Goal: Obtain resource: Obtain resource

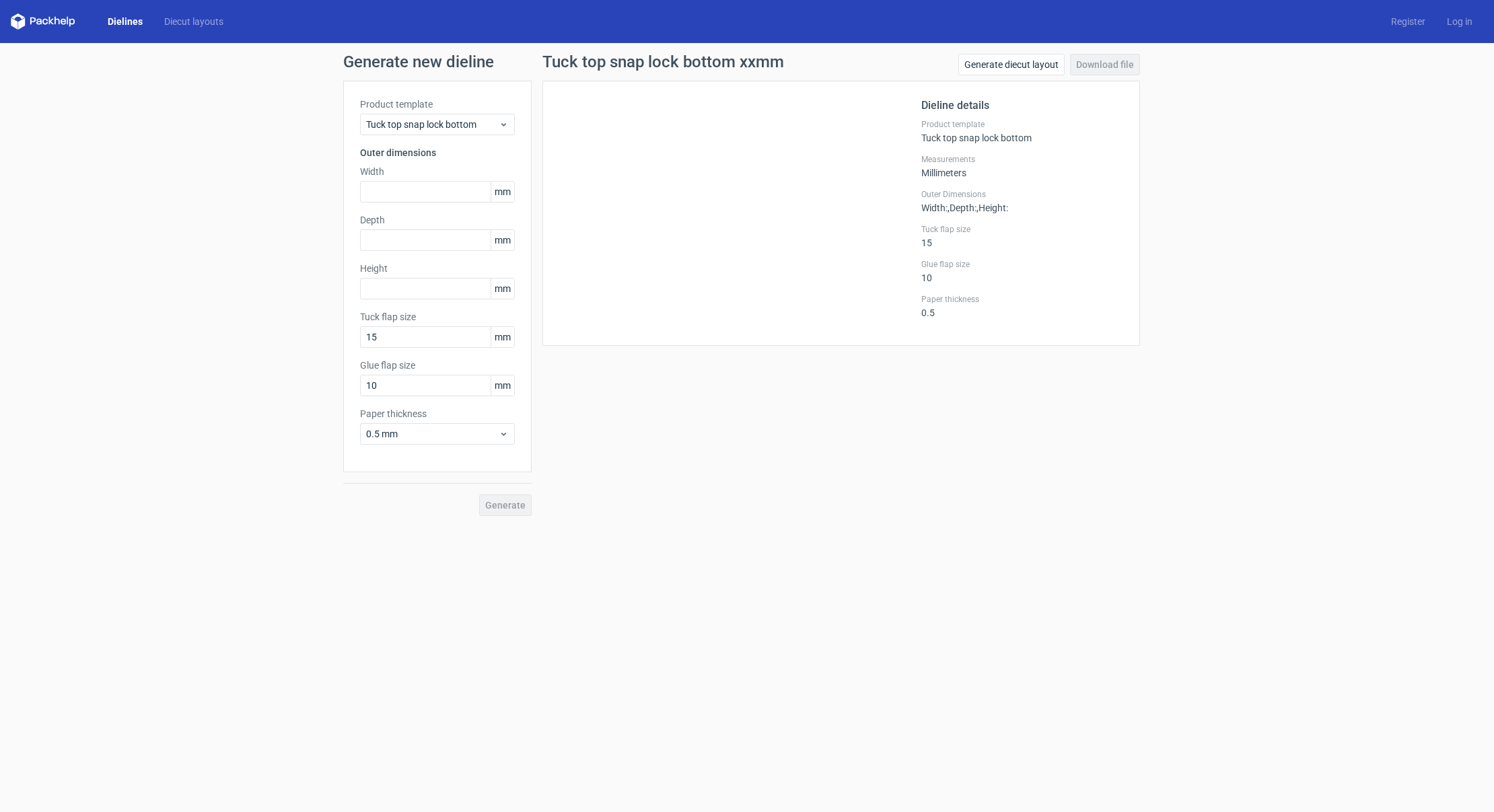
click at [505, 195] on span "mm" at bounding box center [502, 192] width 23 height 20
click at [407, 189] on input "text" at bounding box center [438, 192] width 155 height 22
paste input "2286"
type input "229"
type input "44"
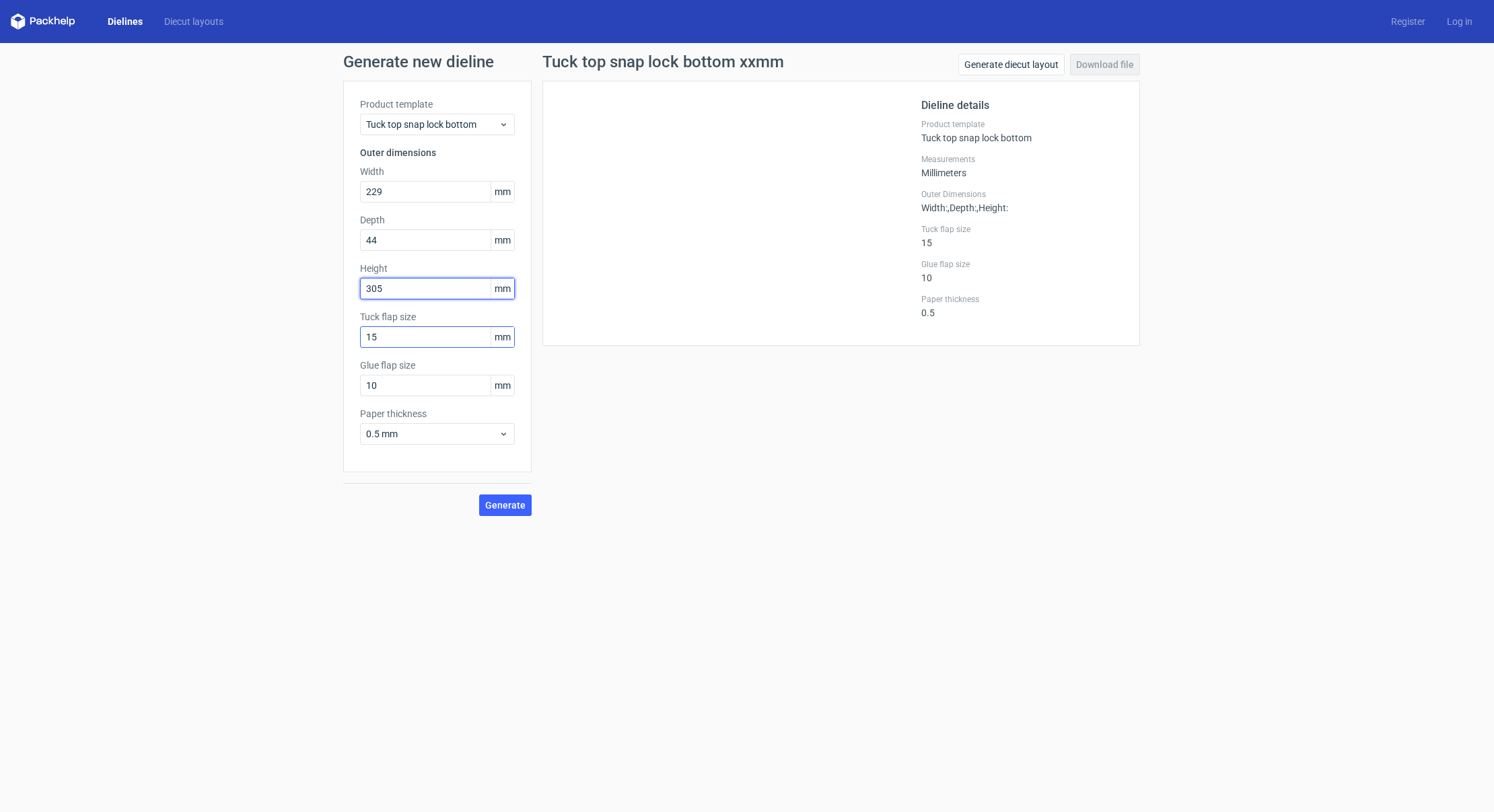
type input "305"
drag, startPoint x: 406, startPoint y: 340, endPoint x: 289, endPoint y: 321, distance: 118.5
click at [291, 325] on div "Generate new dieline Product template Tuck top snap lock bottom Outer dimension…" at bounding box center [747, 285] width 1494 height 484
type input "16"
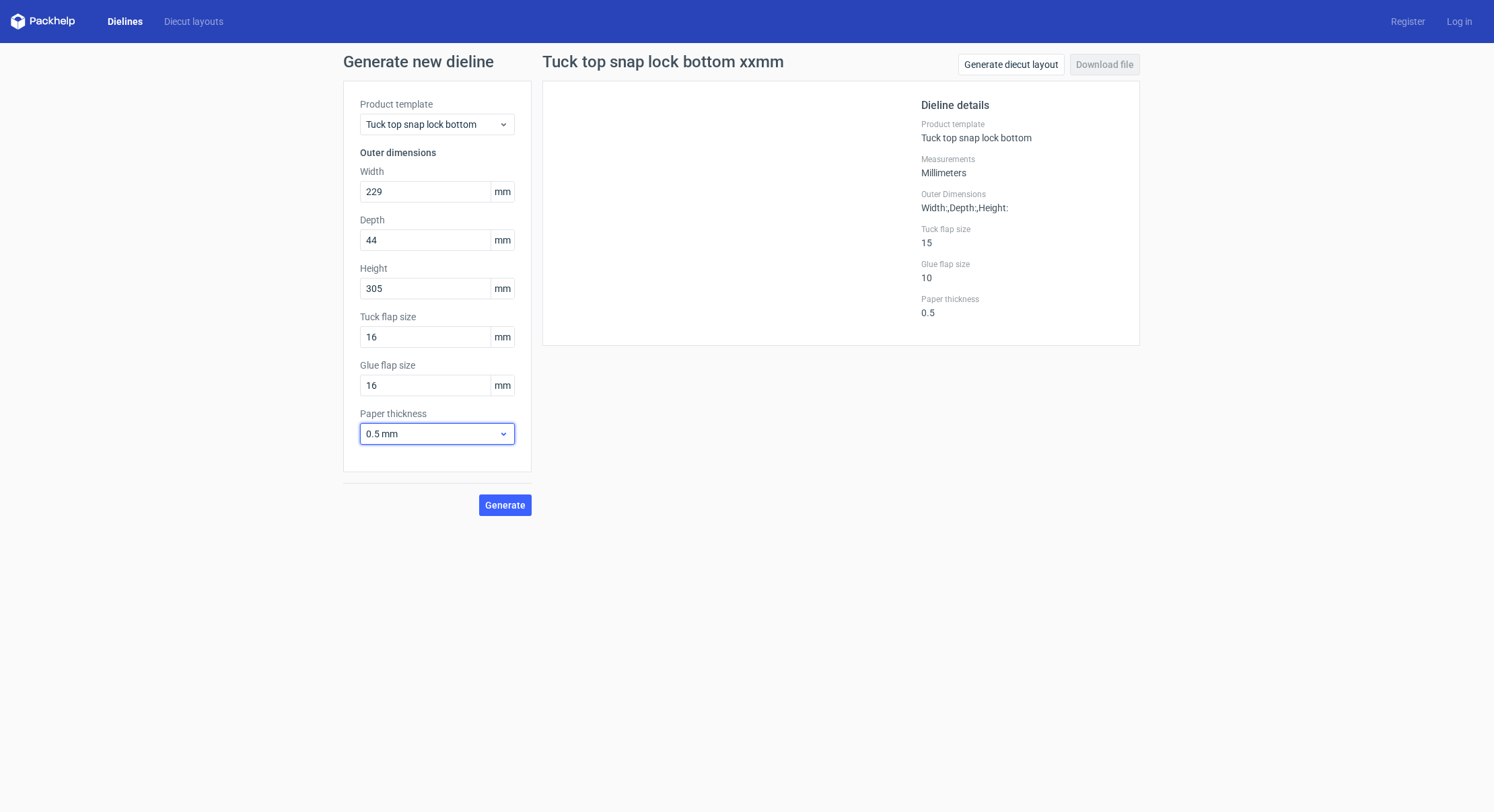
click at [430, 443] on div "0.5 mm" at bounding box center [438, 433] width 155 height 22
click at [398, 506] on div "1 mm" at bounding box center [437, 507] width 144 height 22
click at [513, 506] on span "Generate" at bounding box center [505, 505] width 40 height 9
click at [1097, 66] on link "Download file" at bounding box center [1105, 64] width 70 height 22
click at [455, 127] on span "Tuck top snap lock bottom" at bounding box center [432, 124] width 133 height 13
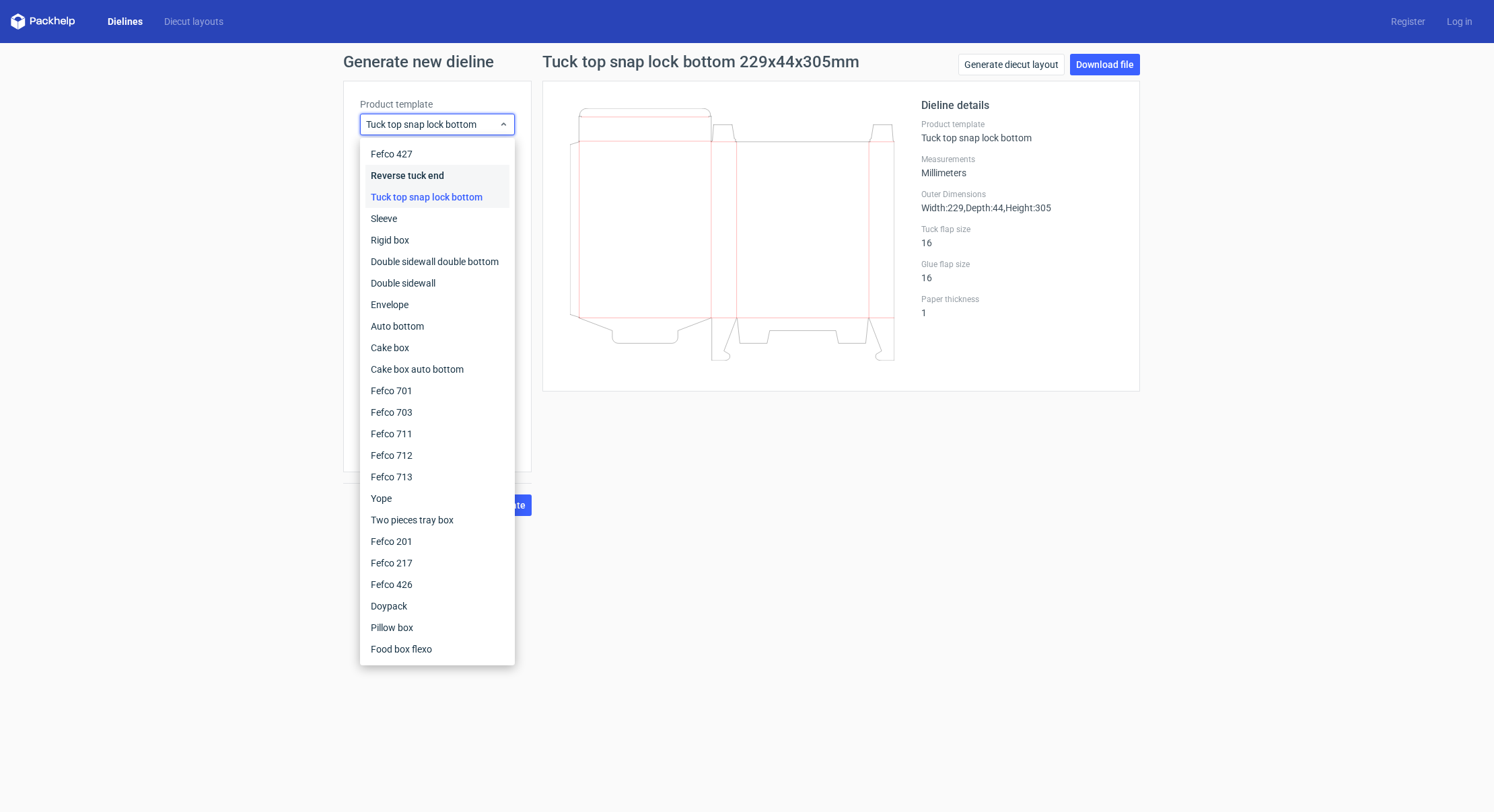
click at [451, 175] on div "Reverse tuck end" at bounding box center [437, 176] width 144 height 22
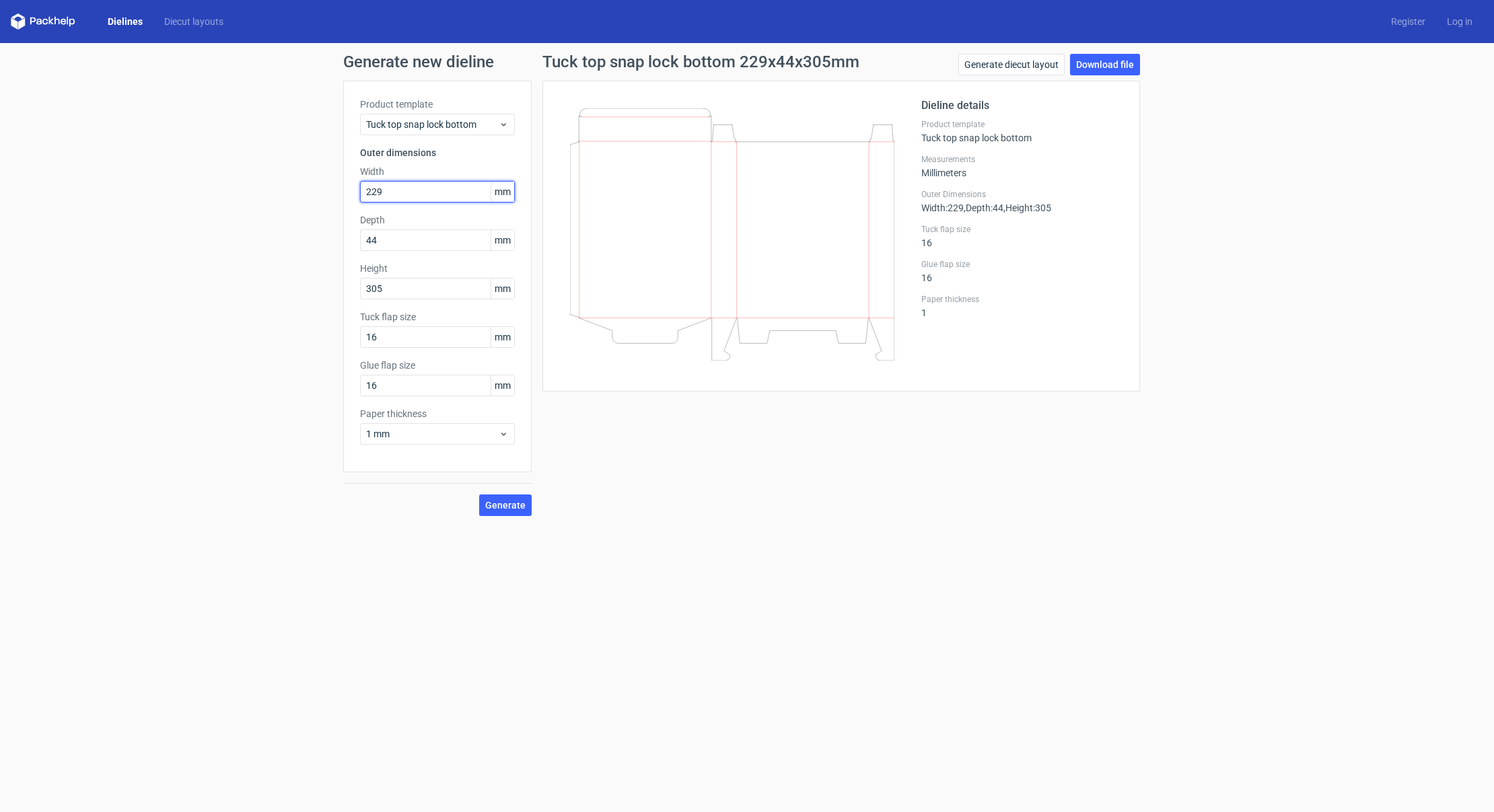
drag, startPoint x: 354, startPoint y: 188, endPoint x: 319, endPoint y: 186, distance: 35.1
click at [319, 186] on div "Generate new dieline Product template Tuck top snap lock bottom Outer dimension…" at bounding box center [747, 285] width 1494 height 484
drag, startPoint x: 250, startPoint y: 213, endPoint x: 259, endPoint y: 209, distance: 9.8
click at [250, 213] on div "Generate new dieline Product template Tuck top snap lock bottom Outer dimension…" at bounding box center [747, 285] width 1494 height 484
click at [498, 126] on icon at bounding box center [503, 124] width 10 height 11
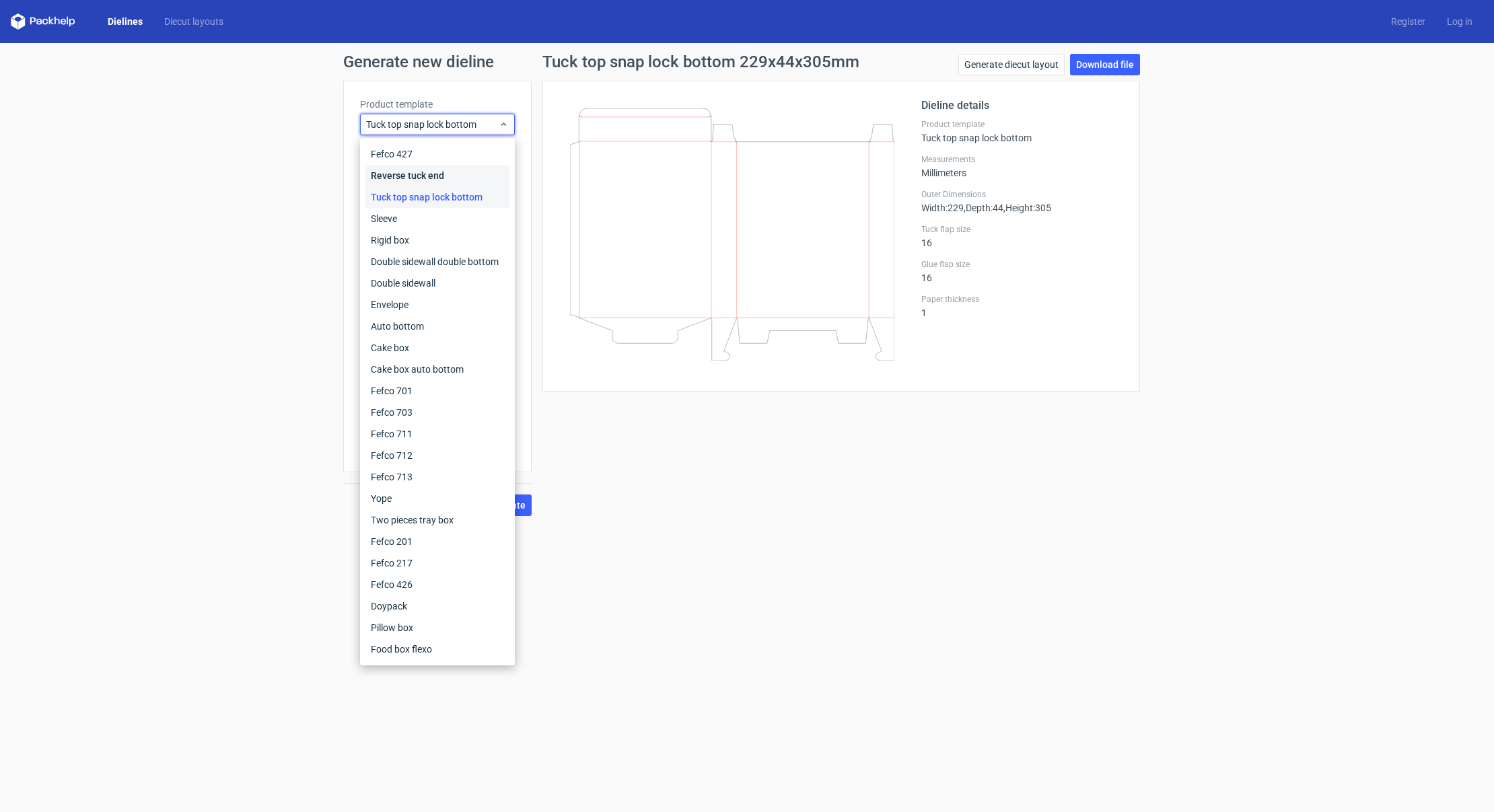
click at [422, 171] on div "Reverse tuck end" at bounding box center [437, 176] width 144 height 22
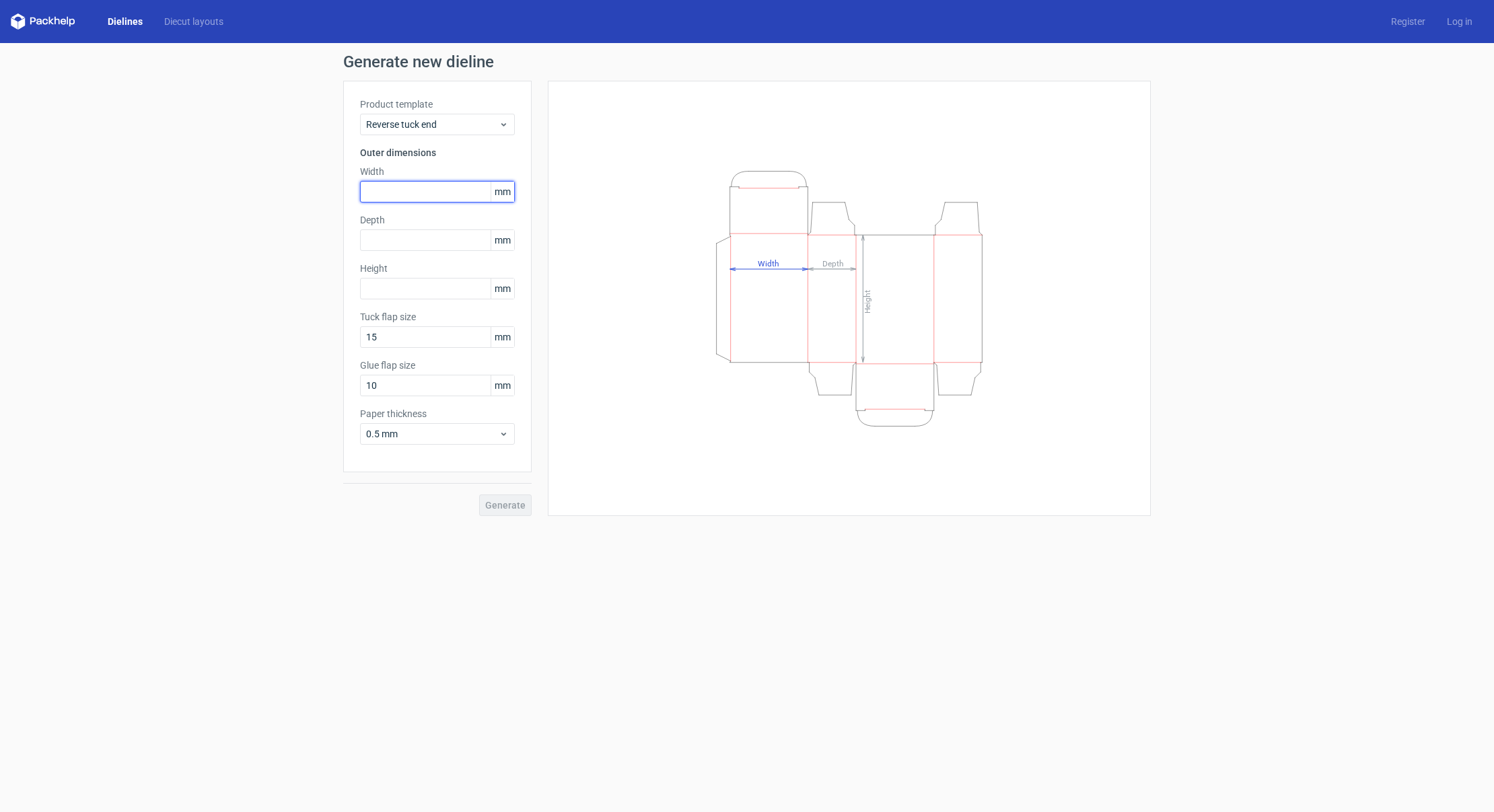
click at [420, 195] on input "text" at bounding box center [438, 192] width 155 height 22
type input "229"
type input "44"
type input "305"
type input "16"
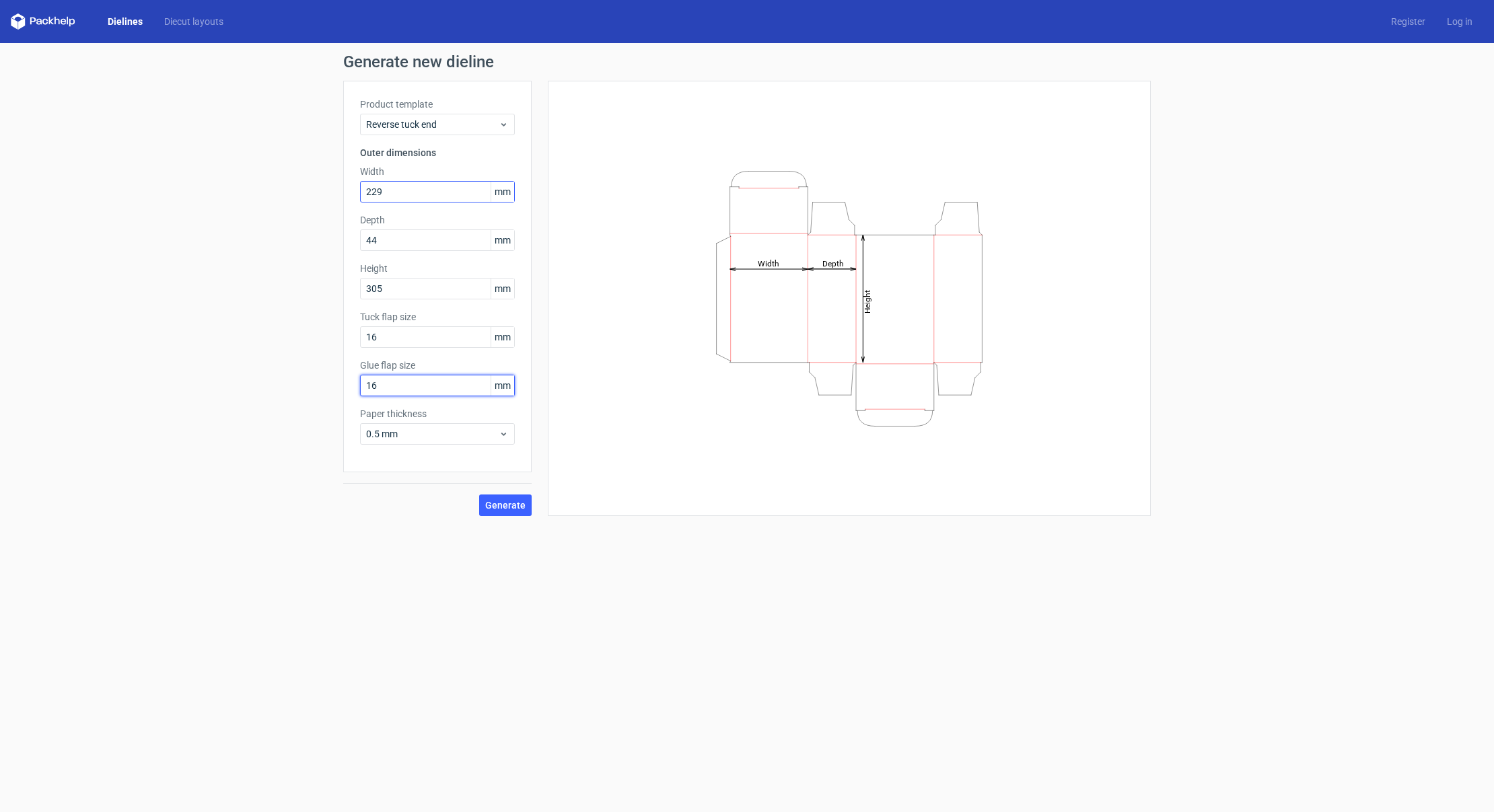
type input "16"
click at [463, 434] on span "0.5 mm" at bounding box center [432, 433] width 133 height 13
click at [448, 511] on div "1 mm" at bounding box center [437, 507] width 144 height 22
click at [433, 433] on span "1 mm" at bounding box center [432, 433] width 133 height 13
click at [145, 383] on div "Generate new dieline Product template Reverse tuck end Outer dimensions Width 2…" at bounding box center [747, 285] width 1494 height 484
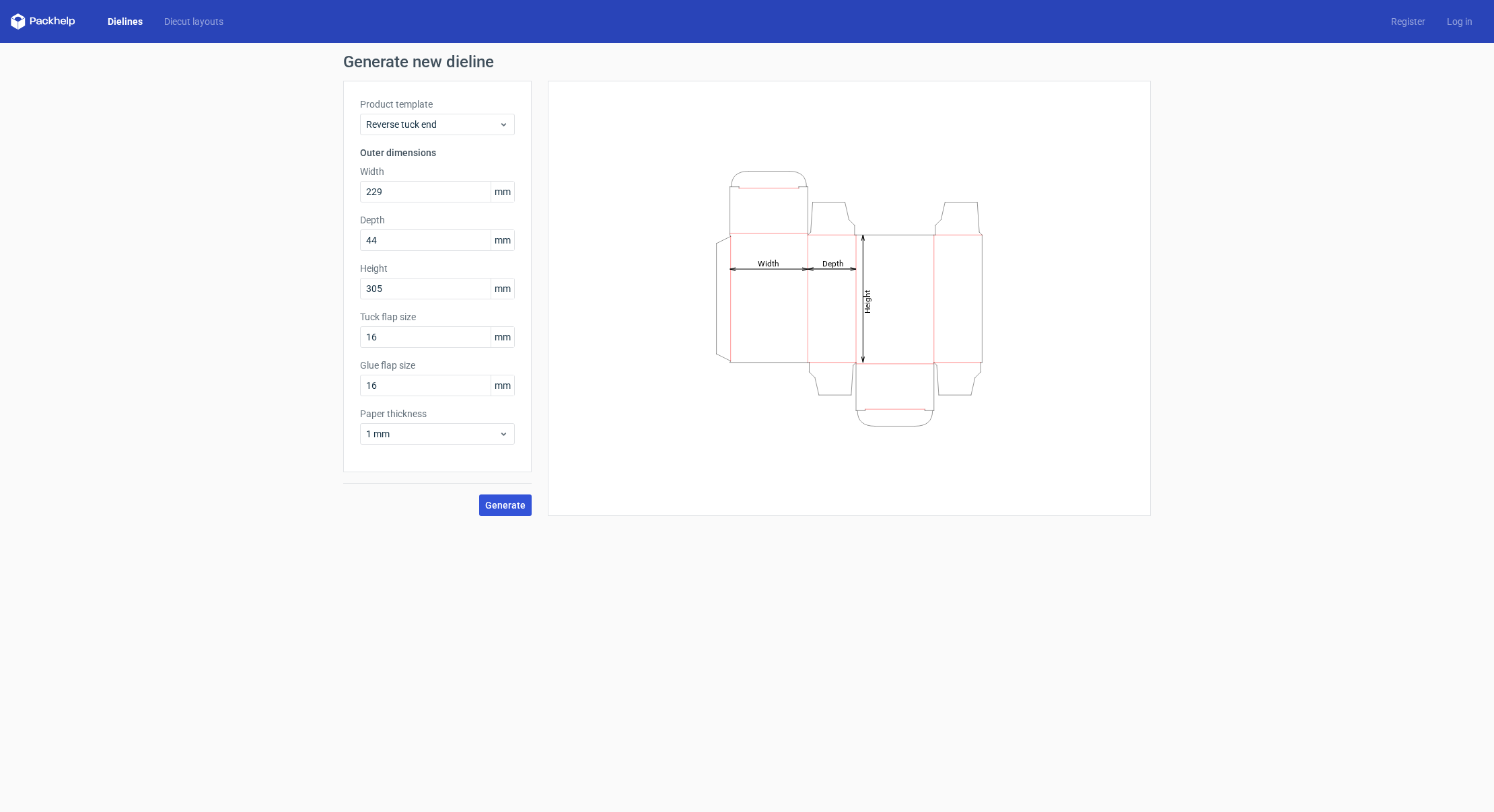
click at [514, 508] on span "Generate" at bounding box center [505, 505] width 40 height 9
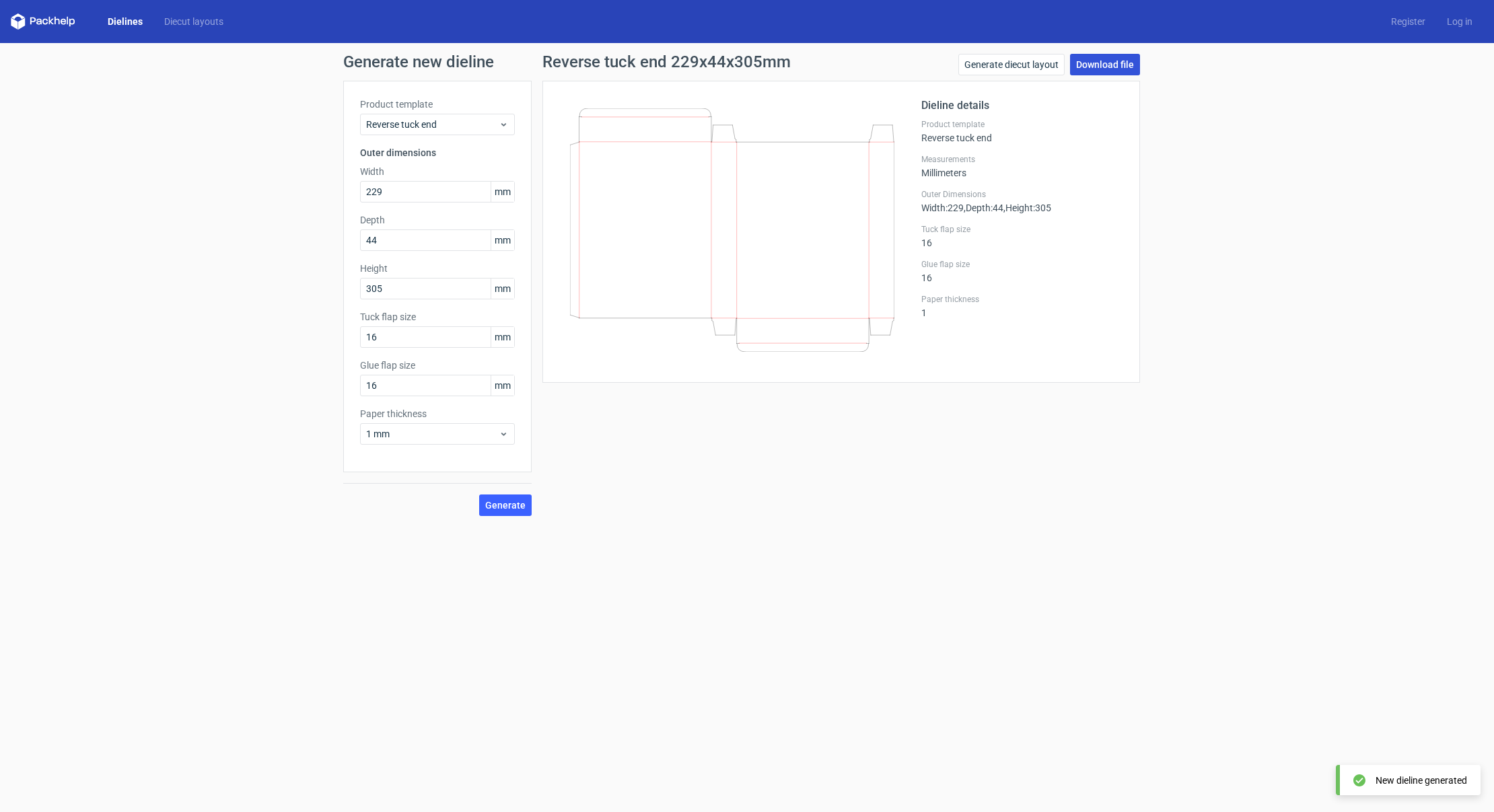
click at [1112, 63] on link "Download file" at bounding box center [1105, 64] width 70 height 22
